Goal: Browse casually: Explore the website without a specific task or goal

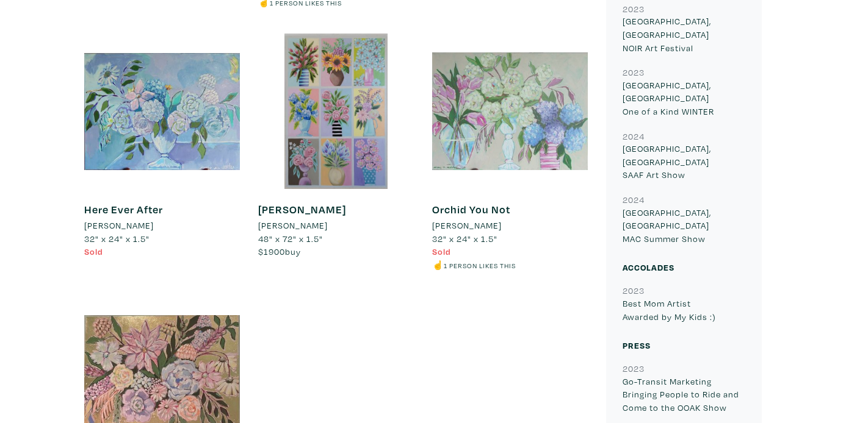
scroll to position [956, 0]
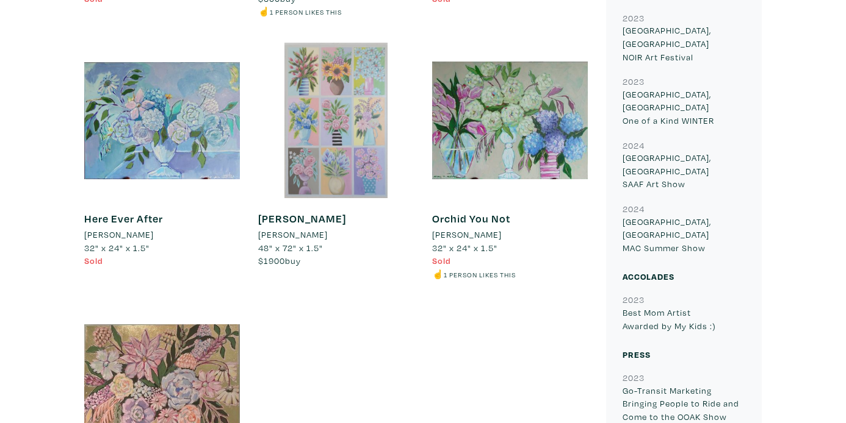
click at [348, 85] on div at bounding box center [336, 121] width 156 height 156
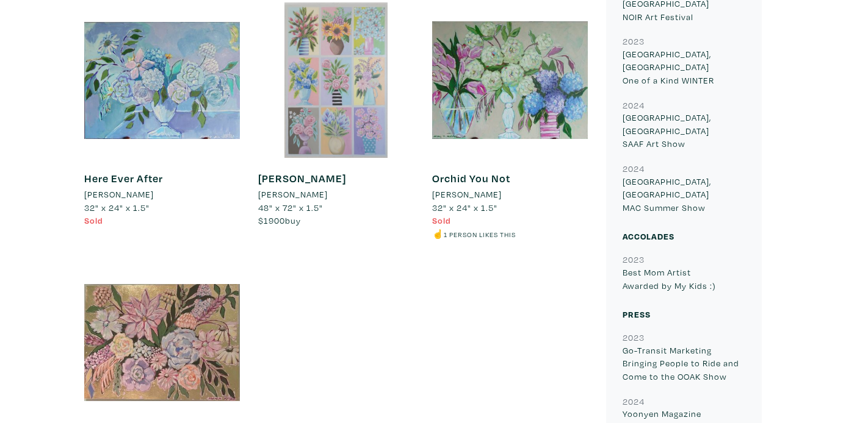
scroll to position [999, 0]
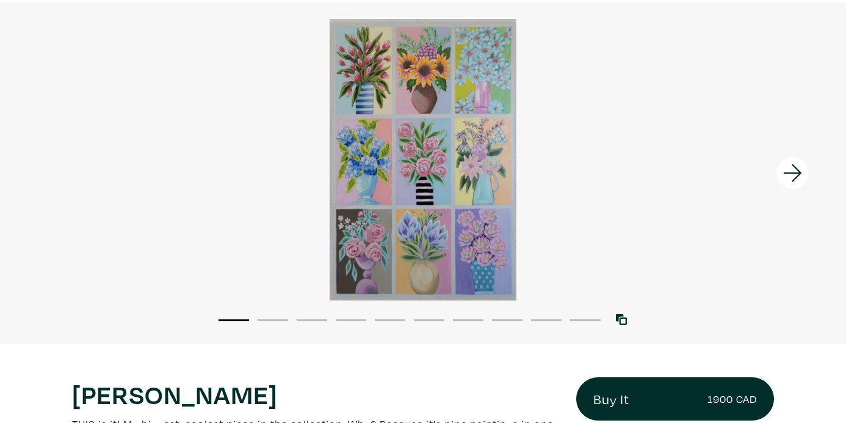
scroll to position [88, 0]
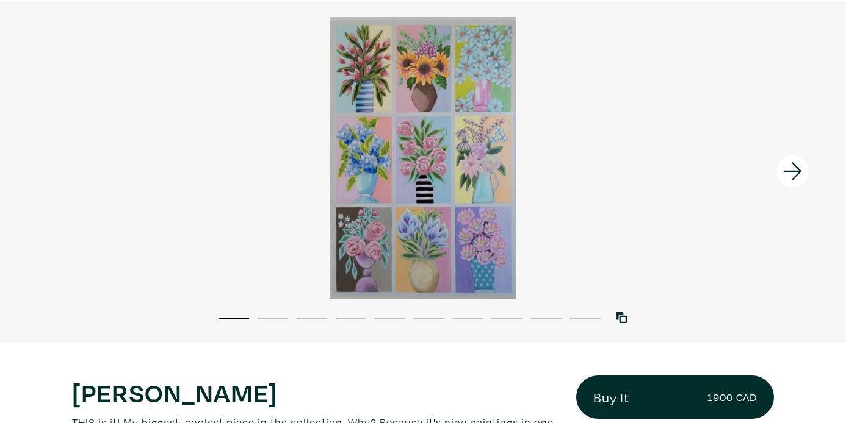
click at [787, 171] on icon at bounding box center [792, 172] width 18 height 18
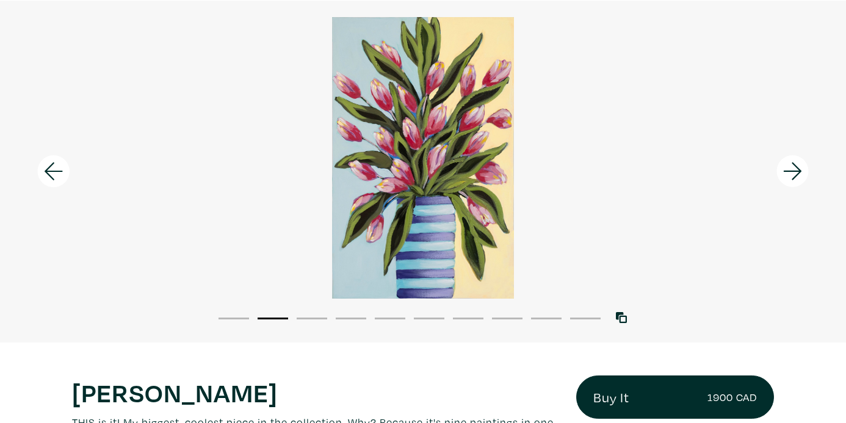
click at [787, 171] on icon at bounding box center [792, 172] width 18 height 18
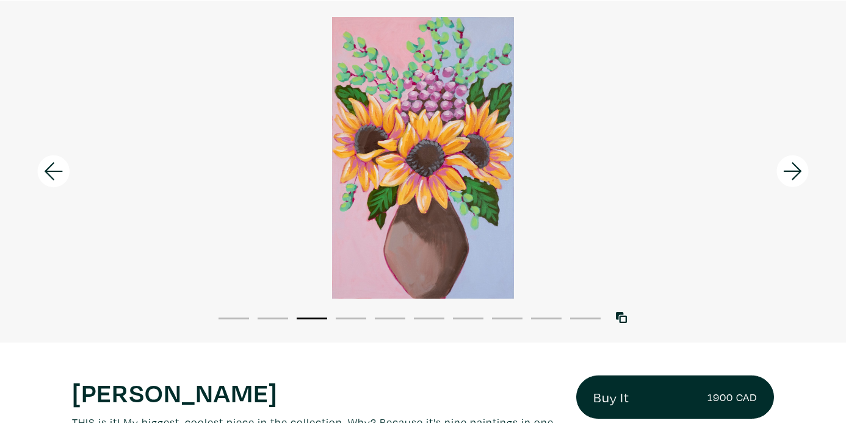
click at [787, 171] on icon at bounding box center [792, 172] width 18 height 18
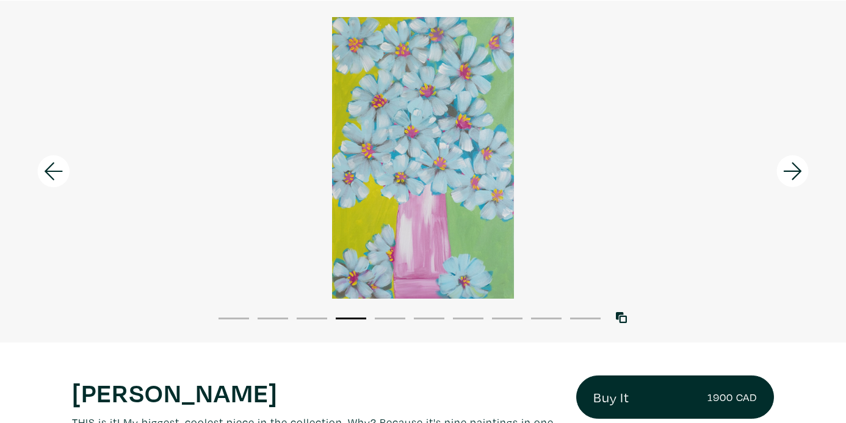
click at [787, 171] on icon at bounding box center [792, 172] width 18 height 18
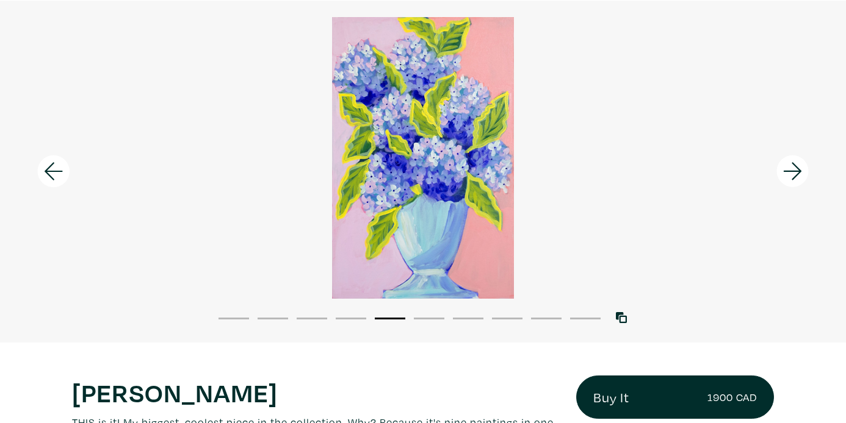
click at [787, 171] on icon at bounding box center [792, 172] width 18 height 18
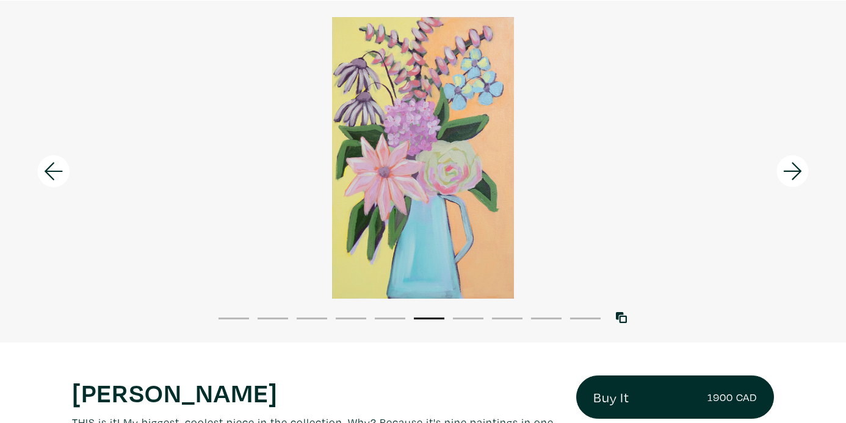
click at [787, 171] on icon at bounding box center [792, 172] width 18 height 18
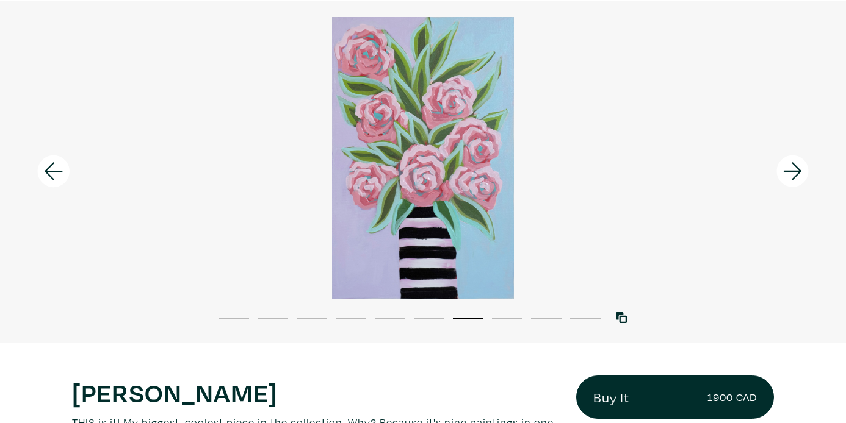
click at [787, 171] on icon at bounding box center [792, 172] width 18 height 18
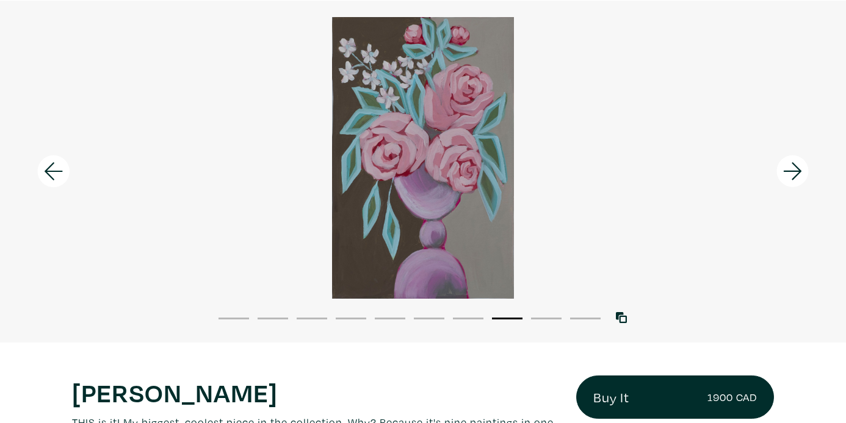
click at [787, 171] on icon at bounding box center [792, 172] width 18 height 18
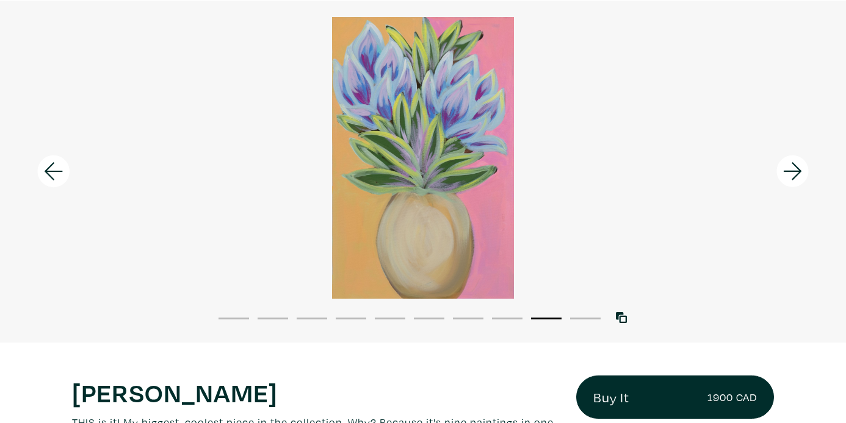
click at [787, 171] on icon at bounding box center [792, 172] width 18 height 18
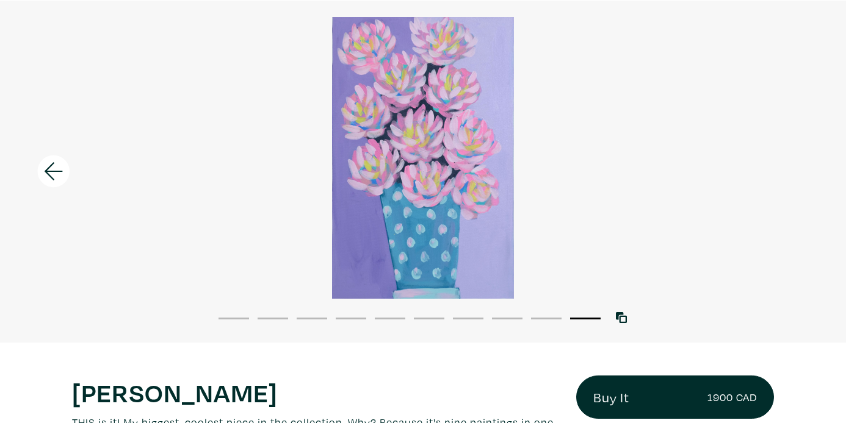
click at [787, 171] on div at bounding box center [423, 158] width 846 height 282
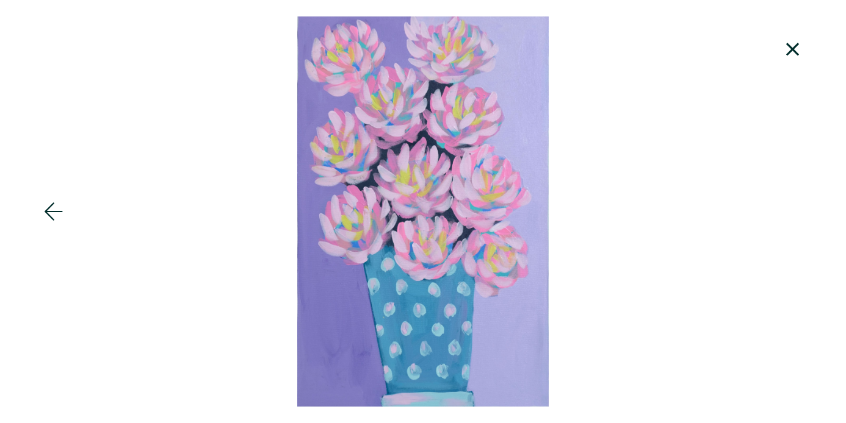
click at [49, 212] on icon at bounding box center [54, 212] width 18 height 18
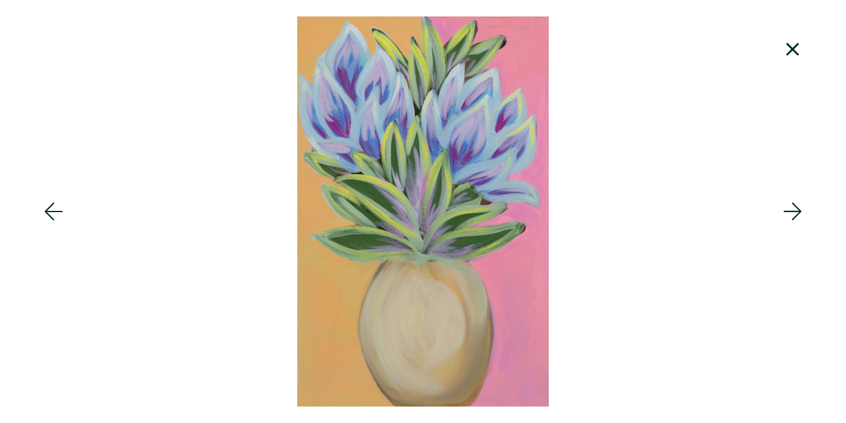
click at [49, 212] on icon at bounding box center [54, 212] width 18 height 18
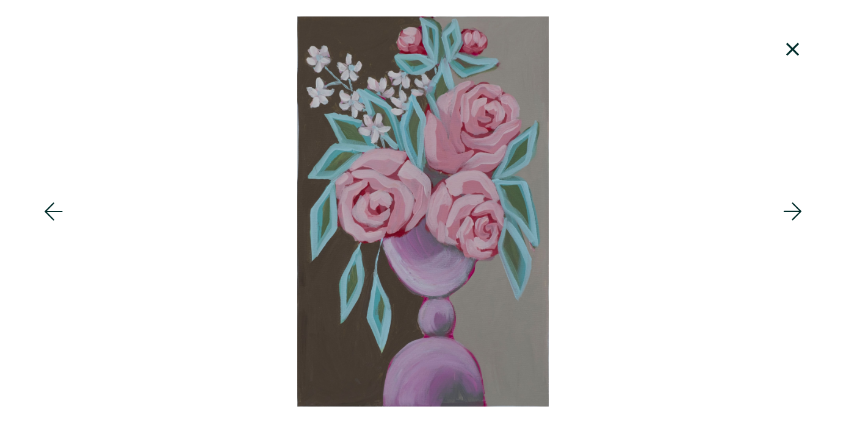
click at [49, 212] on icon at bounding box center [54, 212] width 18 height 18
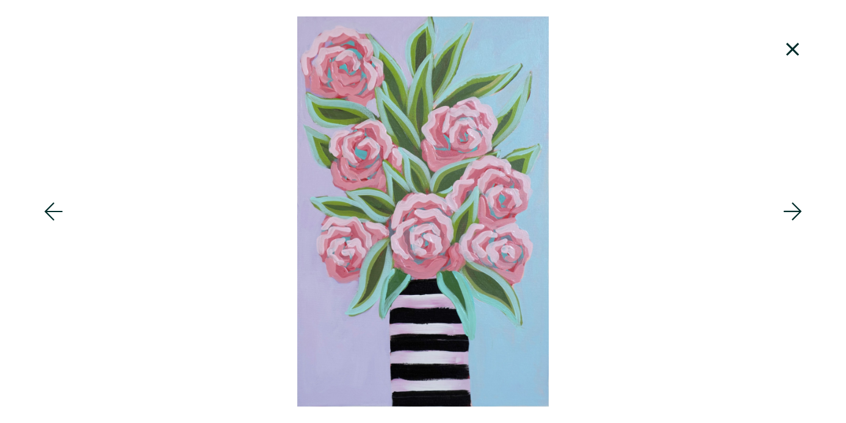
click at [49, 211] on icon at bounding box center [54, 212] width 18 height 18
click at [49, 211] on icon at bounding box center [53, 211] width 41 height 33
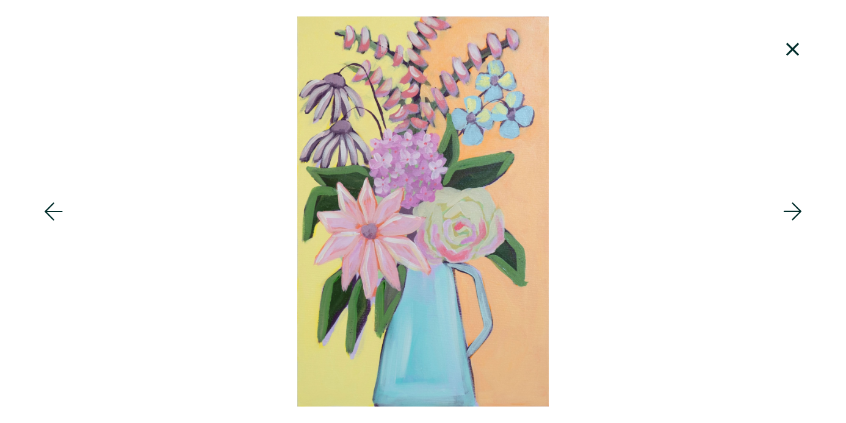
click at [48, 211] on icon at bounding box center [54, 212] width 18 height 18
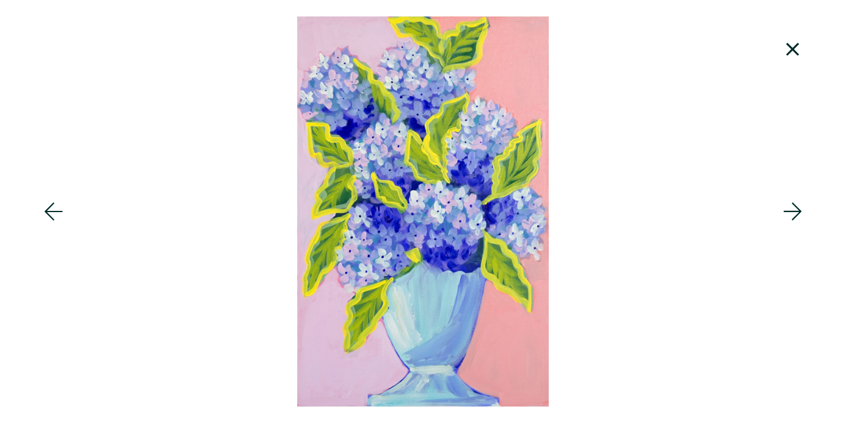
click at [47, 209] on icon at bounding box center [53, 211] width 41 height 33
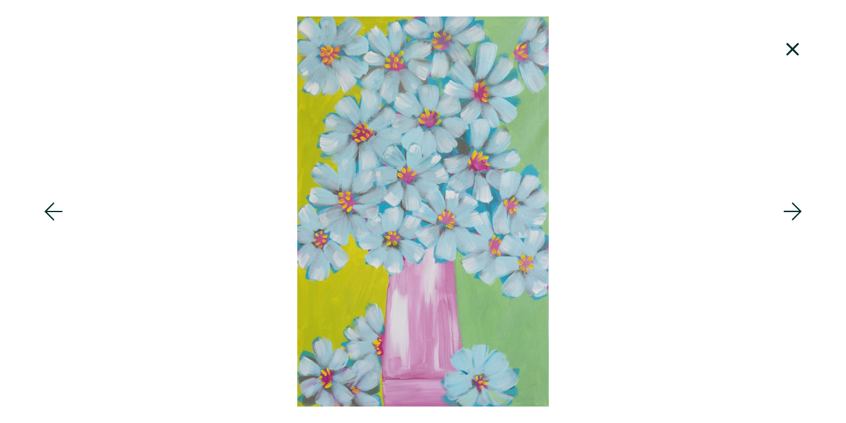
click at [46, 209] on icon at bounding box center [53, 211] width 41 height 33
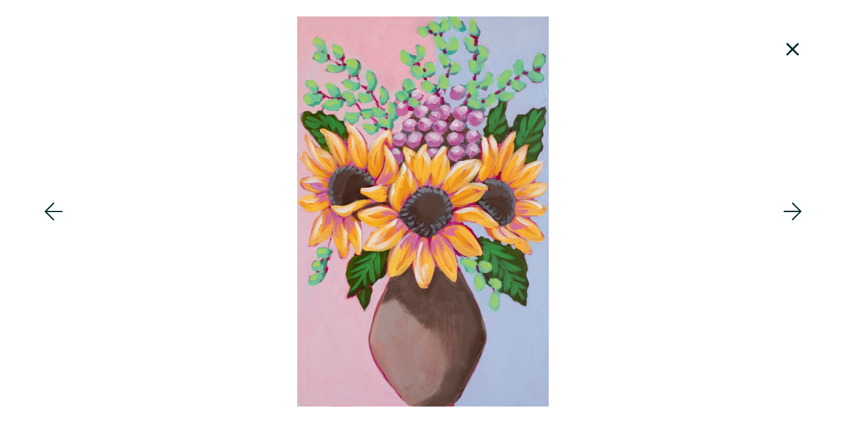
click at [46, 208] on icon at bounding box center [53, 211] width 41 height 33
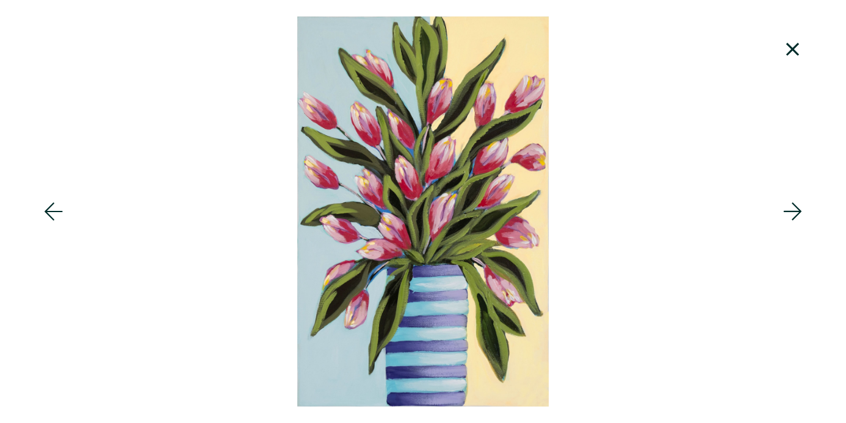
click at [46, 208] on icon at bounding box center [53, 211] width 41 height 33
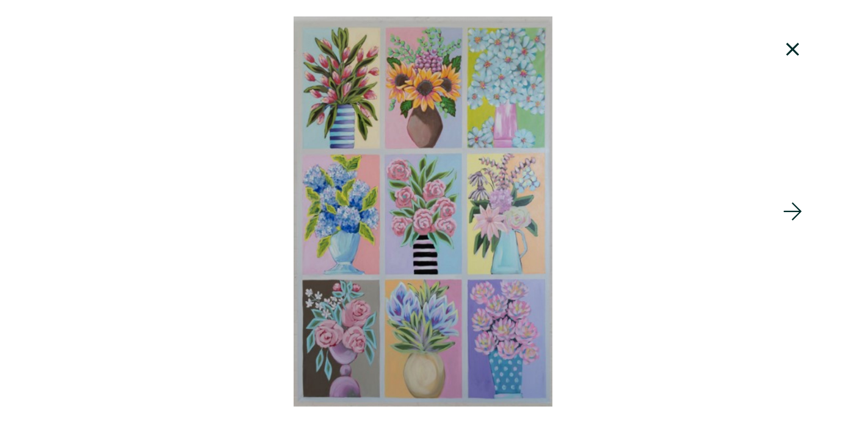
click at [790, 51] on icon at bounding box center [792, 49] width 41 height 33
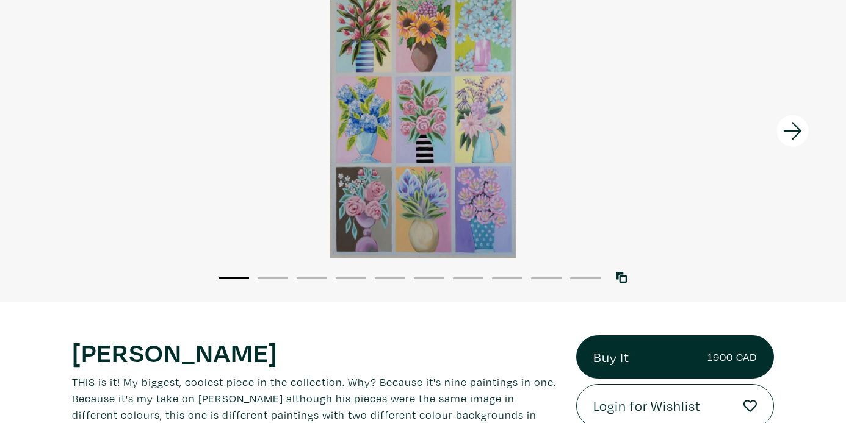
scroll to position [132, 0]
